Goal: Transaction & Acquisition: Subscribe to service/newsletter

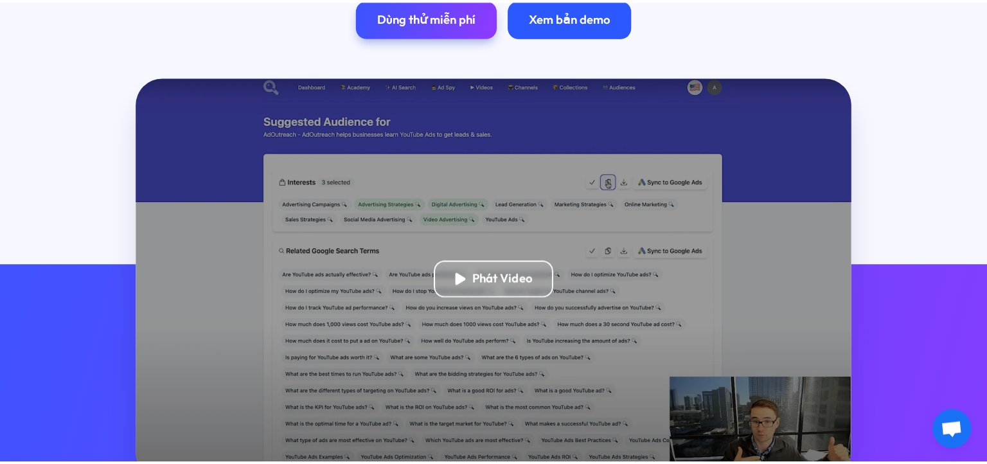
scroll to position [320, 0]
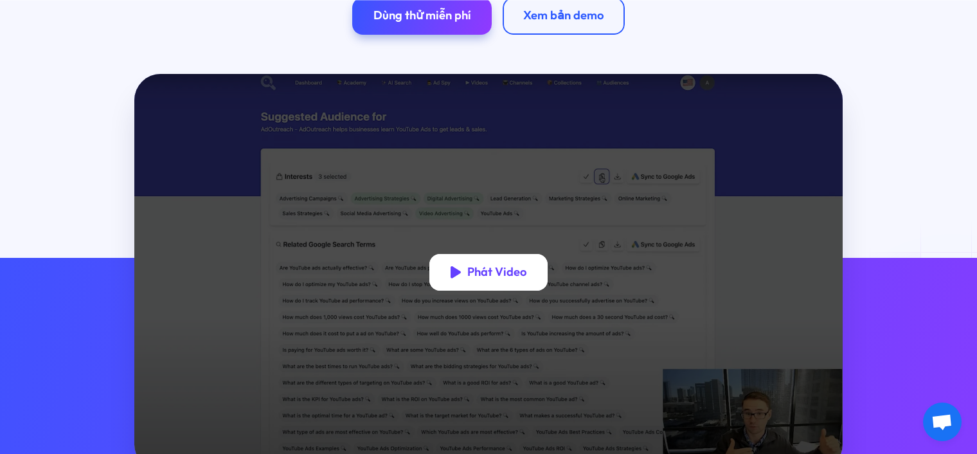
click at [493, 268] on font "Phát Video" at bounding box center [496, 271] width 59 height 15
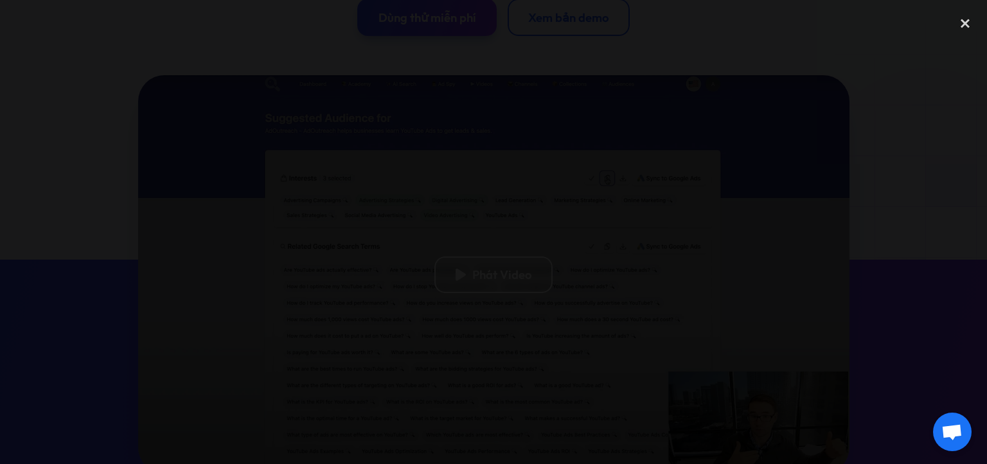
click at [103, 117] on div at bounding box center [493, 231] width 987 height 445
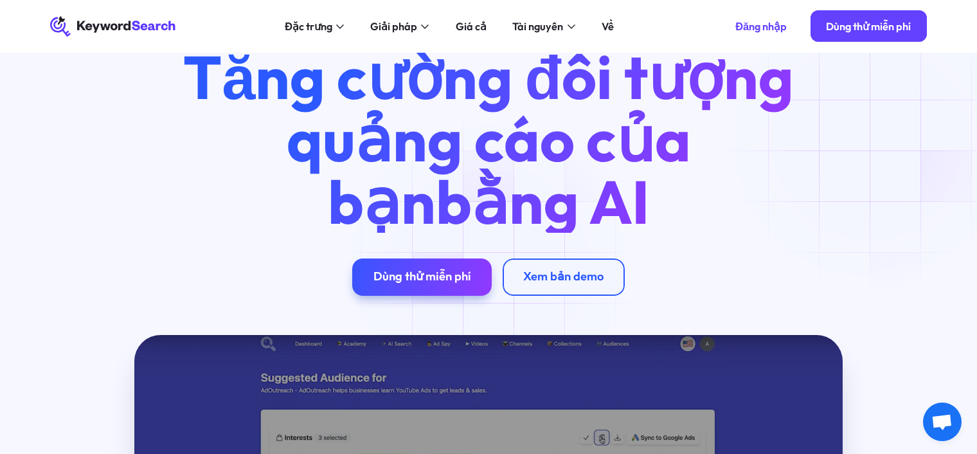
scroll to position [0, 0]
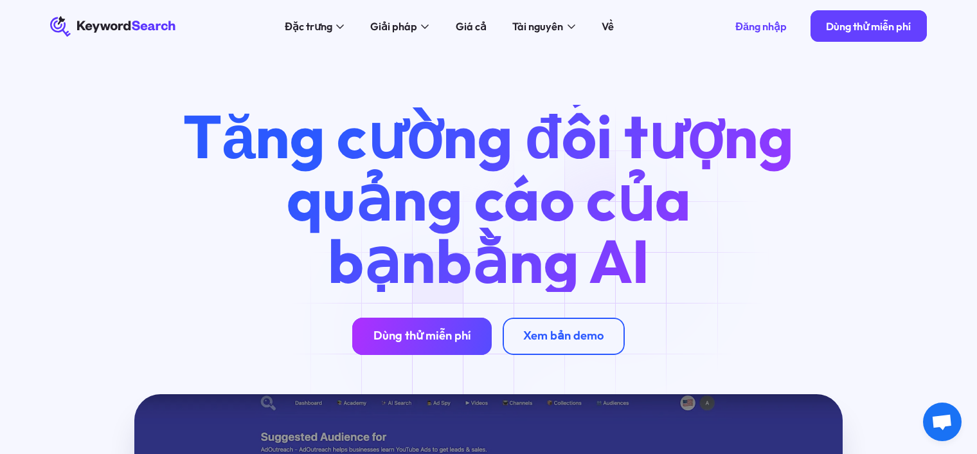
click at [445, 341] on font "Dùng thử miễn phí" at bounding box center [422, 335] width 98 height 15
